Goal: Task Accomplishment & Management: Manage account settings

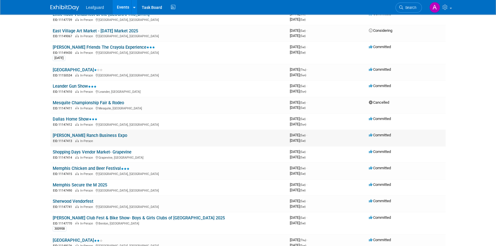
scroll to position [104, 0]
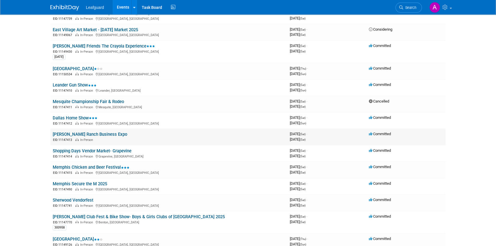
click at [94, 133] on link "[PERSON_NAME] Ranch Business Expo" at bounding box center [90, 134] width 74 height 5
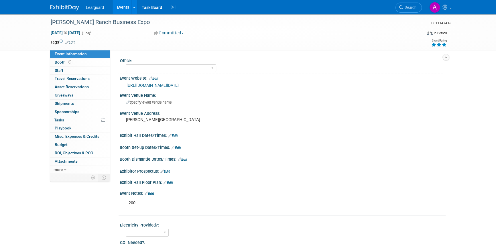
click at [443, 45] on icon at bounding box center [443, 45] width 5 height 4
click at [157, 67] on select "Albany Arkansas Austin Birmingham Charlotte Chicago Cleveland Colorado Columbia…" at bounding box center [171, 68] width 90 height 8
select select "Dallas"
click at [126, 64] on select "Albany Arkansas Austin Birmingham Charlotte Chicago Cleveland Colorado Columbia…" at bounding box center [171, 68] width 90 height 8
click at [175, 138] on link "Edit" at bounding box center [172, 136] width 9 height 4
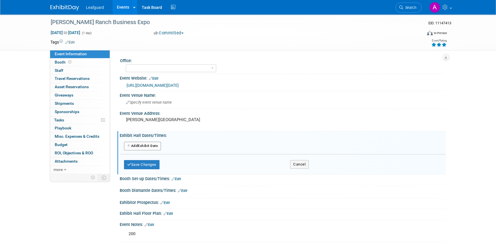
click at [156, 150] on button "Add Another Exhibit Date" at bounding box center [142, 146] width 37 height 9
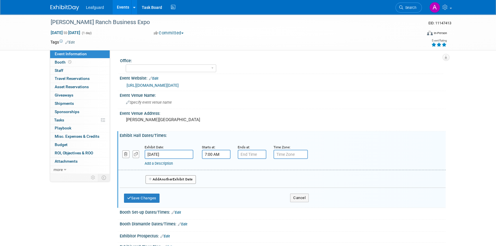
click at [213, 159] on input "7:00 AM" at bounding box center [216, 154] width 29 height 9
click at [214, 173] on span at bounding box center [215, 168] width 10 height 10
click at [215, 173] on span at bounding box center [215, 168] width 10 height 10
type input "10:00 AM"
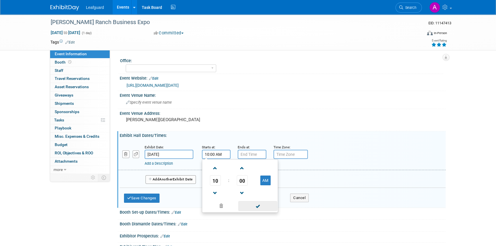
click at [263, 210] on span at bounding box center [257, 206] width 39 height 10
click at [242, 159] on input "7:00 PM" at bounding box center [251, 154] width 29 height 9
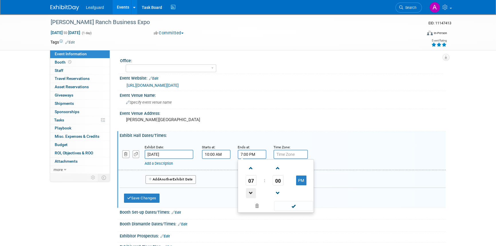
click at [249, 197] on span at bounding box center [251, 193] width 10 height 10
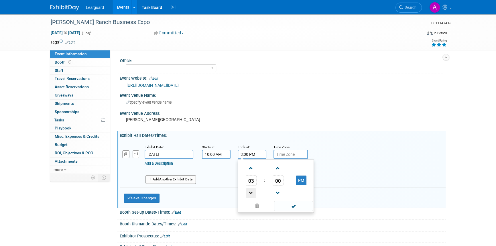
type input "2:00 PM"
click at [286, 210] on span at bounding box center [293, 206] width 39 height 10
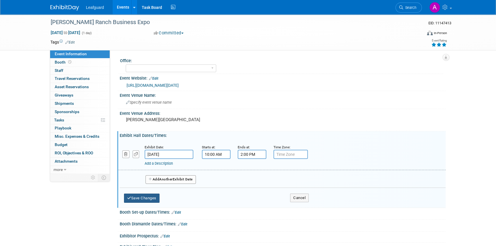
click at [151, 203] on button "Save Changes" at bounding box center [141, 197] width 35 height 9
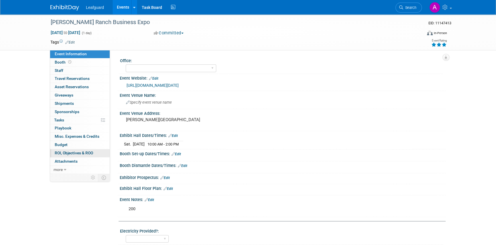
click at [71, 150] on span "ROI, Objectives & ROO 0" at bounding box center [74, 152] width 38 height 5
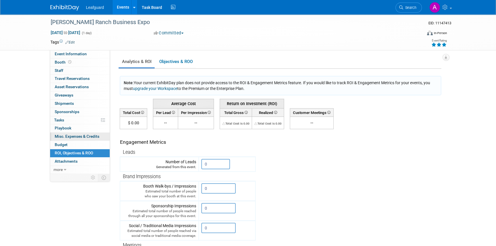
click at [65, 137] on span "Misc. Expenses & Credits 0" at bounding box center [77, 136] width 45 height 5
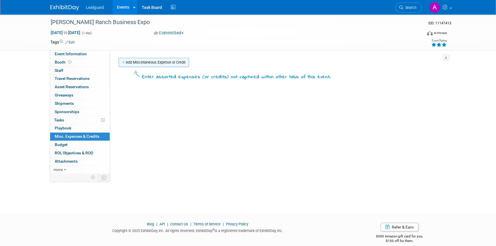
click at [140, 64] on link "Add Miscellaneous Expense or Credit" at bounding box center [153, 62] width 70 height 9
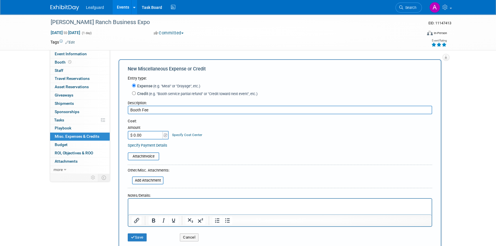
type input "Booth Fee"
click at [146, 135] on input "$ 0.00" at bounding box center [146, 135] width 36 height 9
type input "$ 200.00"
click at [138, 233] on button "Save" at bounding box center [137, 237] width 19 height 8
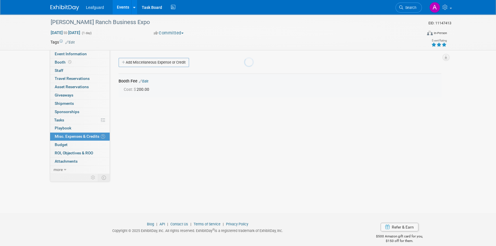
scroll to position [7, 0]
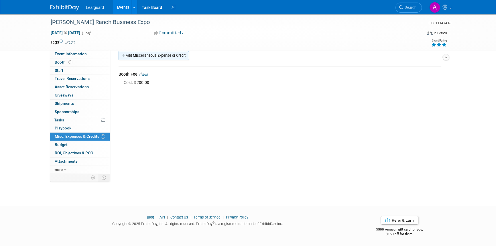
click at [145, 55] on link "Add Miscellaneous Expense or Credit" at bounding box center [153, 55] width 70 height 9
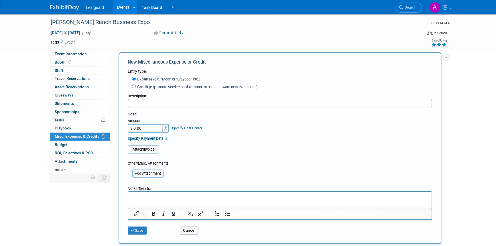
scroll to position [0, 0]
type input "Gas"
type input "$ 45.00"
click at [142, 229] on button "Save" at bounding box center [137, 230] width 19 height 8
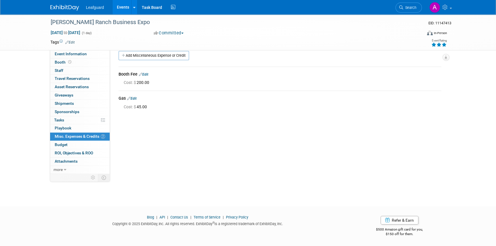
click at [82, 229] on div "Blog | API | Contact Us | Terms of Service | Privacy Policy Copyright © 2025 Ex…" at bounding box center [247, 227] width 403 height 25
click at [148, 58] on link "Add Miscellaneous Expense or Credit" at bounding box center [153, 55] width 70 height 9
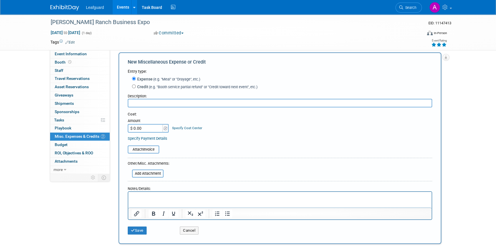
click at [145, 103] on input "text" at bounding box center [280, 103] width 304 height 9
type input "Payroll"
click at [143, 130] on input "$ 0.00" at bounding box center [146, 128] width 36 height 9
type input "$ 90.00"
click at [136, 229] on button "Save" at bounding box center [137, 230] width 19 height 8
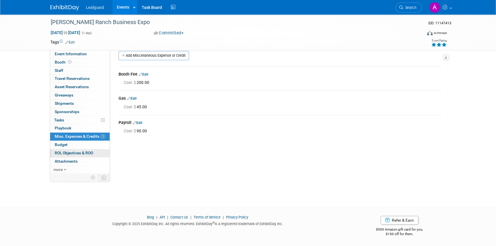
click at [74, 150] on span "ROI, Objectives & ROO 0" at bounding box center [74, 152] width 38 height 5
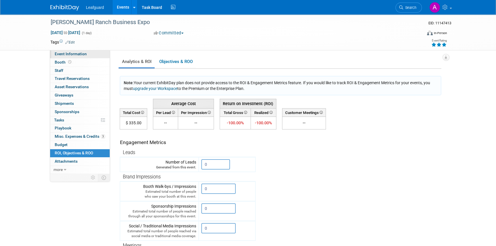
click at [74, 55] on span "Event Information" at bounding box center [71, 54] width 32 height 5
select select "Dallas"
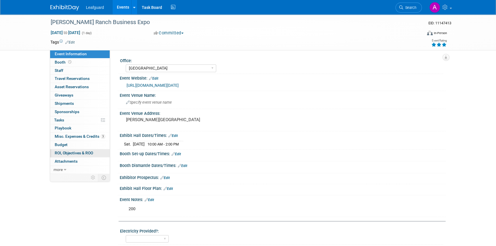
click at [66, 153] on span "ROI, Objectives & ROO 0" at bounding box center [74, 152] width 38 height 5
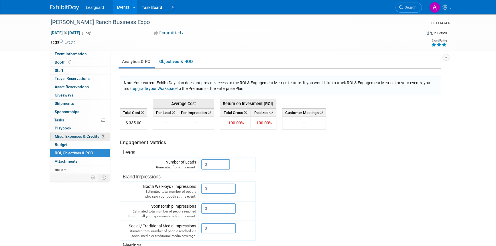
click at [96, 136] on span "Misc. Expenses & Credits 3" at bounding box center [80, 136] width 50 height 5
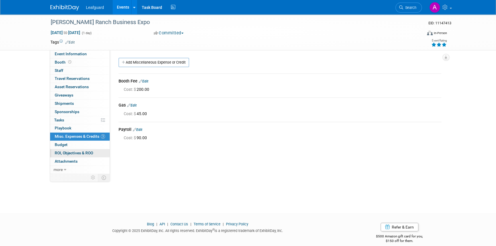
click at [80, 150] on span "ROI, Objectives & ROO 0" at bounding box center [74, 152] width 38 height 5
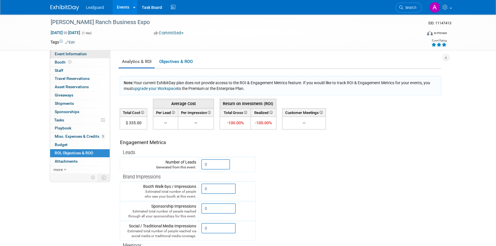
click at [80, 54] on span "Event Information" at bounding box center [71, 54] width 32 height 5
select select "Dallas"
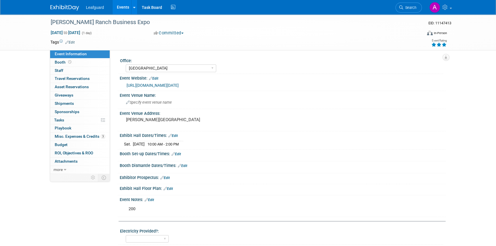
click at [149, 202] on link "Edit" at bounding box center [148, 200] width 9 height 4
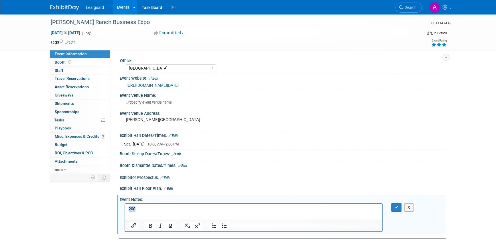
drag, startPoint x: 138, startPoint y: 206, endPoint x: 235, endPoint y: 415, distance: 230.4
click at [125, 206] on html "200" at bounding box center [253, 208] width 257 height 8
click at [393, 211] on button "button" at bounding box center [396, 207] width 11 height 8
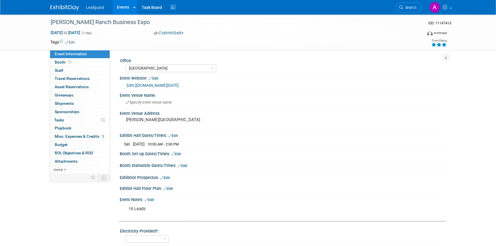
click at [73, 5] on img at bounding box center [64, 8] width 29 height 6
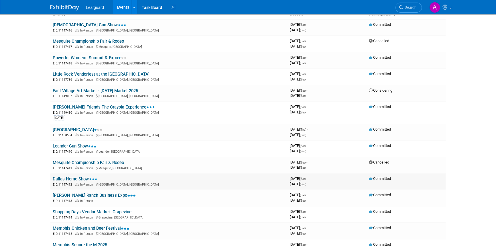
scroll to position [52, 0]
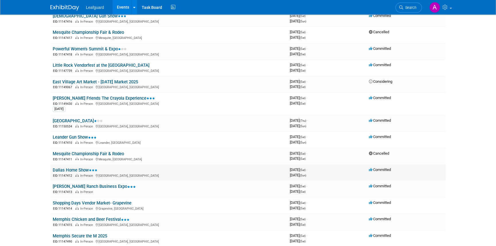
click at [78, 167] on link "Dallas Home Show" at bounding box center [75, 169] width 45 height 5
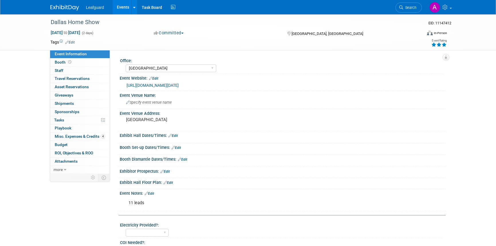
select select "[GEOGRAPHIC_DATA]"
click at [61, 8] on img at bounding box center [64, 8] width 29 height 6
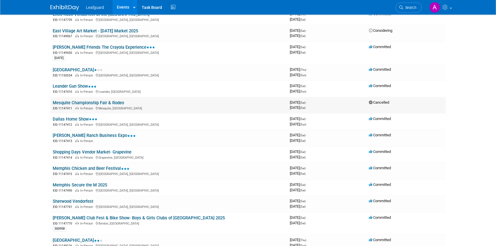
scroll to position [104, 0]
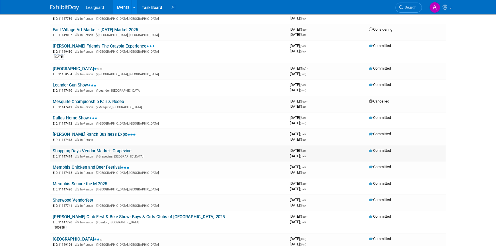
click at [92, 149] on link "Shopping Days Vendor Market- Grapevine" at bounding box center [92, 150] width 79 height 5
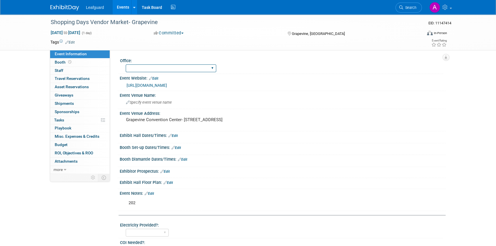
click at [144, 66] on select "Albany Arkansas Austin Birmingham Charlotte Chicago Cleveland Colorado Columbia…" at bounding box center [171, 68] width 90 height 8
select select "Dallas"
click at [126, 64] on select "Albany Arkansas Austin Birmingham Charlotte Chicago Cleveland Colorado Columbia…" at bounding box center [171, 68] width 90 height 8
click at [68, 137] on span "Misc. Expenses & Credits 0" at bounding box center [77, 136] width 45 height 5
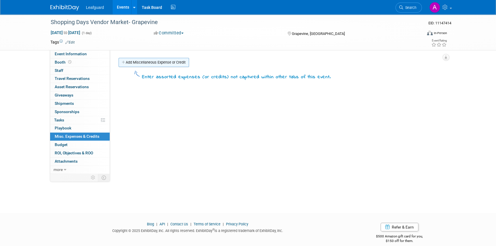
click at [142, 61] on link "Add Miscellaneous Expense or Credit" at bounding box center [153, 62] width 70 height 9
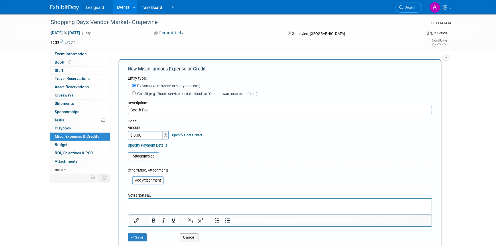
type input "Booth Fee"
type input "$ 202.00"
click at [131, 234] on button "Save" at bounding box center [137, 237] width 19 height 8
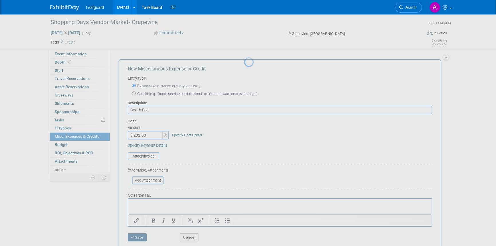
scroll to position [7, 0]
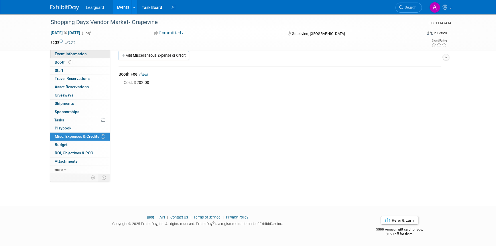
click at [74, 54] on span "Event Information" at bounding box center [71, 54] width 32 height 5
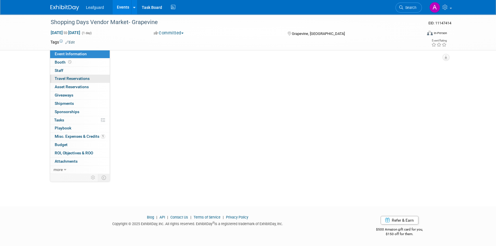
scroll to position [0, 0]
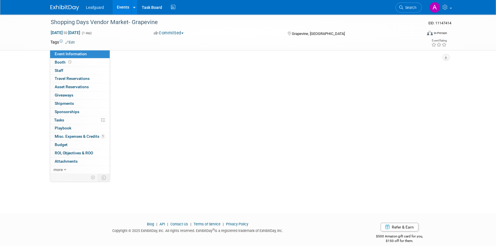
select select "Dallas"
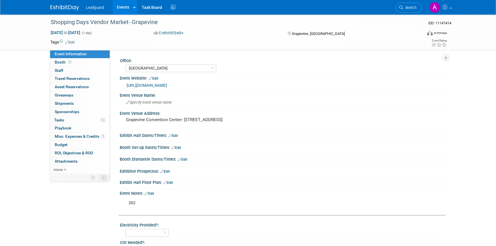
click at [138, 208] on div "202" at bounding box center [253, 202] width 258 height 11
click at [150, 195] on link "Edit" at bounding box center [148, 193] width 9 height 4
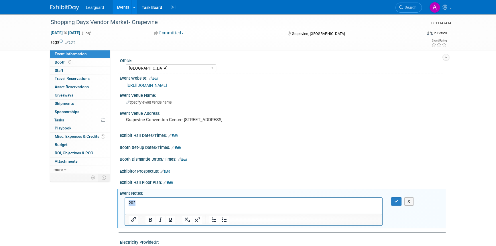
drag, startPoint x: 137, startPoint y: 199, endPoint x: 123, endPoint y: 200, distance: 14.6
click at [125, 200] on html "202" at bounding box center [253, 201] width 257 height 8
click at [437, 45] on icon at bounding box center [438, 45] width 5 height 4
drag, startPoint x: 392, startPoint y: 206, endPoint x: 247, endPoint y: 0, distance: 251.9
click at [392, 205] on button "button" at bounding box center [396, 201] width 11 height 8
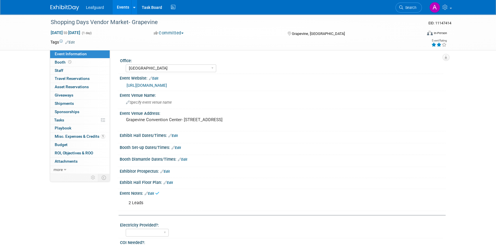
click at [155, 209] on div "2 Leads" at bounding box center [253, 202] width 258 height 11
click at [156, 195] on div "Event Notes: Edit" at bounding box center [283, 192] width 326 height 7
click at [152, 195] on link "Edit" at bounding box center [148, 193] width 9 height 4
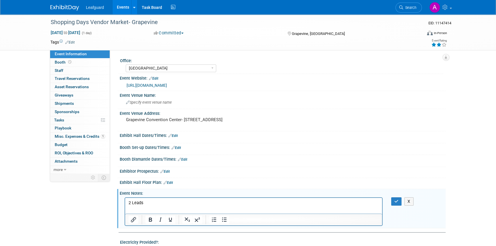
click at [151, 200] on p "2 Leads" at bounding box center [253, 203] width 250 height 6
drag, startPoint x: 405, startPoint y: 207, endPoint x: 398, endPoint y: 211, distance: 7.6
click at [399, 205] on div "X" at bounding box center [400, 201] width 18 height 8
click at [396, 203] on icon "button" at bounding box center [396, 201] width 4 height 4
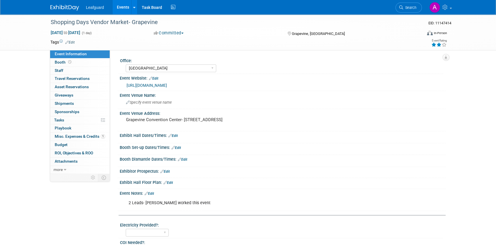
click at [61, 54] on span "Event Information" at bounding box center [71, 54] width 32 height 5
select select "Dallas"
click at [74, 135] on span "Misc. Expenses & Credits 1" at bounding box center [80, 136] width 50 height 5
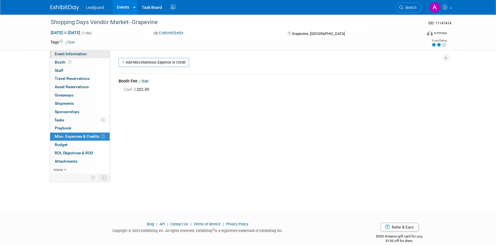
click at [69, 52] on span "Event Information" at bounding box center [71, 54] width 32 height 5
select select "Dallas"
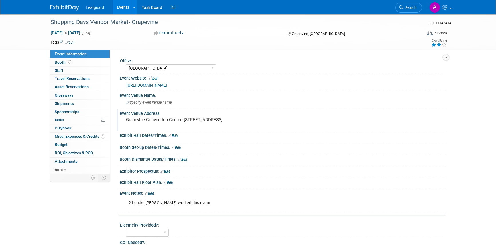
drag, startPoint x: 140, startPoint y: 131, endPoint x: 124, endPoint y: 126, distance: 17.0
click at [124, 126] on div "Grapevine Convention Center- 1209 S Main Street Grapevine, Tx. 76051" at bounding box center [187, 122] width 127 height 13
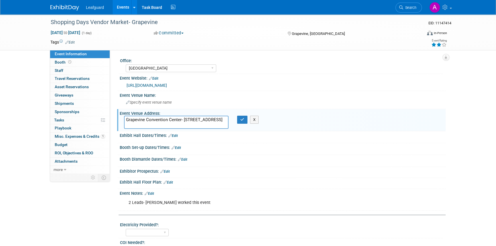
drag, startPoint x: 130, startPoint y: 124, endPoint x: 126, endPoint y: 125, distance: 4.0
click at [126, 125] on textarea "Grapevine Convention Center- 1209 S Main Street Grapevine, Tx. 76051" at bounding box center [176, 122] width 104 height 13
drag, startPoint x: 166, startPoint y: 130, endPoint x: 120, endPoint y: 124, distance: 46.5
click at [120, 124] on div "Grapevine Convention Center- 1209 S Main Street Grapevine, Tx. 76051" at bounding box center [176, 122] width 113 height 13
click at [67, 136] on span "Misc. Expenses & Credits 1" at bounding box center [80, 136] width 50 height 5
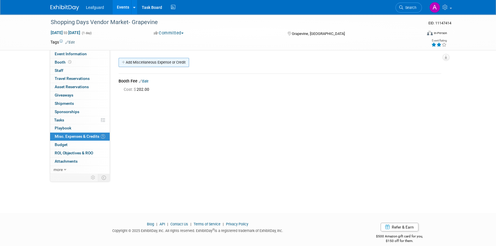
click at [137, 63] on link "Add Miscellaneous Expense or Credit" at bounding box center [153, 62] width 70 height 9
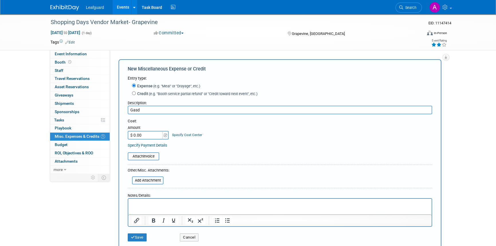
drag, startPoint x: 137, startPoint y: 109, endPoint x: 144, endPoint y: 108, distance: 7.5
click at [144, 108] on input "Gasd" at bounding box center [280, 110] width 304 height 9
type input "Gas"
click at [148, 134] on input "$ 0.00" at bounding box center [146, 135] width 36 height 9
type input "$ 15.00"
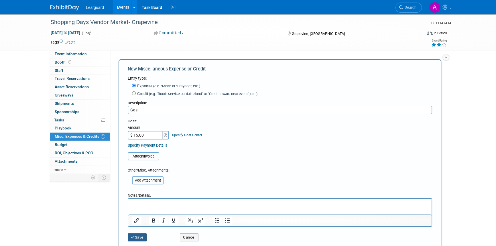
click at [139, 237] on button "Save" at bounding box center [137, 237] width 19 height 8
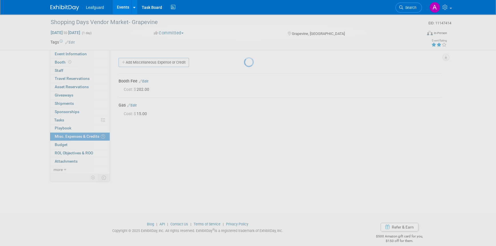
scroll to position [7, 0]
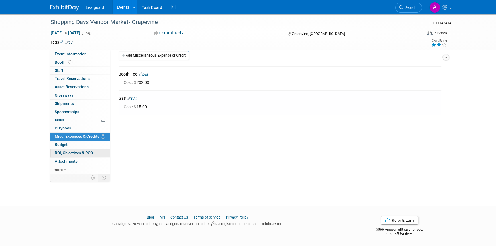
click at [61, 152] on span "ROI, Objectives & ROO 0" at bounding box center [74, 152] width 38 height 5
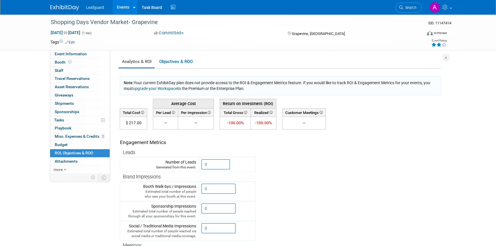
click at [32, 40] on div "Shopping Days Vendor Market- Grapevine EID: 11147414 Aug 16, 2025 to Aug 16, 20…" at bounding box center [248, 32] width 496 height 36
click at [82, 134] on span "Misc. Expenses & Credits 2" at bounding box center [80, 136] width 50 height 5
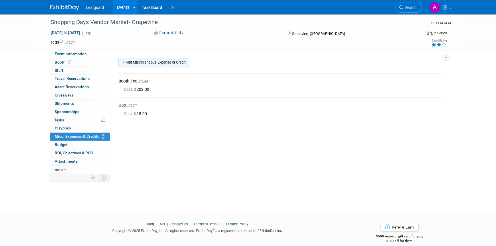
click at [146, 64] on link "Add Miscellaneous Expense or Credit" at bounding box center [153, 62] width 70 height 9
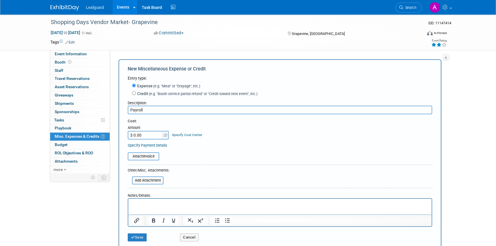
type input "Payroll"
click at [130, 134] on input "$ 0.00" at bounding box center [146, 135] width 36 height 9
type input "$ 144.00"
click at [136, 239] on button "Save" at bounding box center [137, 237] width 19 height 8
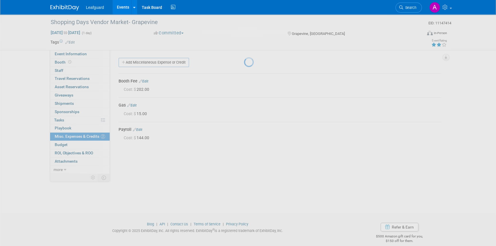
scroll to position [7, 0]
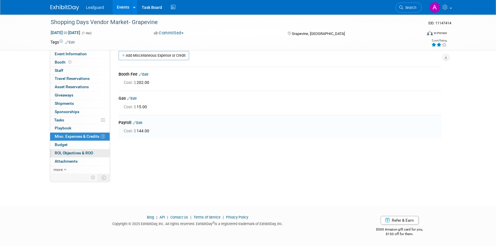
click at [77, 156] on link "0 ROI, Objectives & ROO 0" at bounding box center [80, 153] width 60 height 8
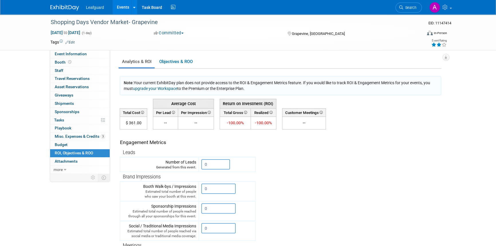
click at [70, 6] on img at bounding box center [64, 8] width 29 height 6
